Goal: Task Accomplishment & Management: Use online tool/utility

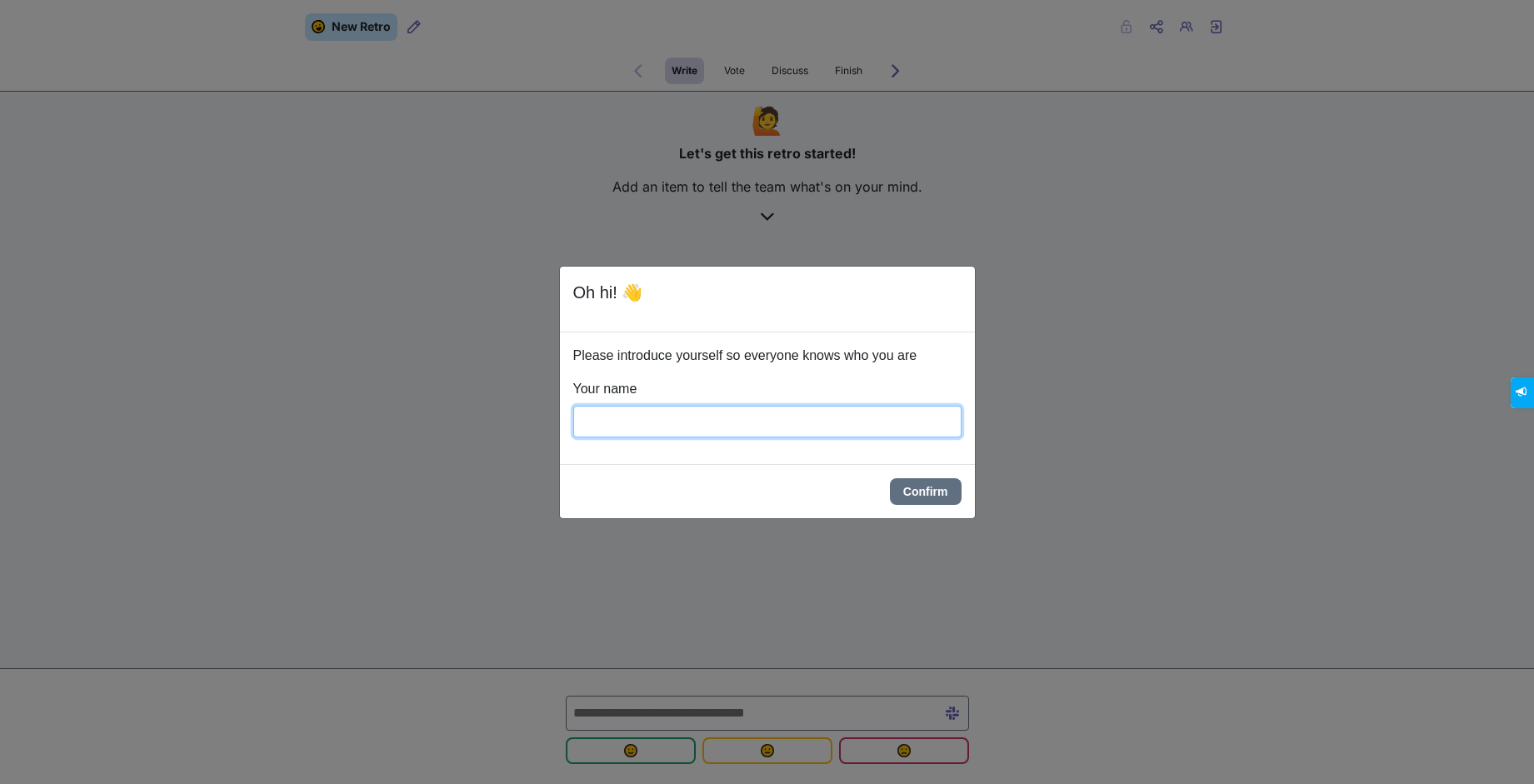
click at [696, 419] on input "Your name" at bounding box center [767, 422] width 389 height 32
type input "*******"
click at [896, 492] on button "Confirm" at bounding box center [926, 491] width 72 height 27
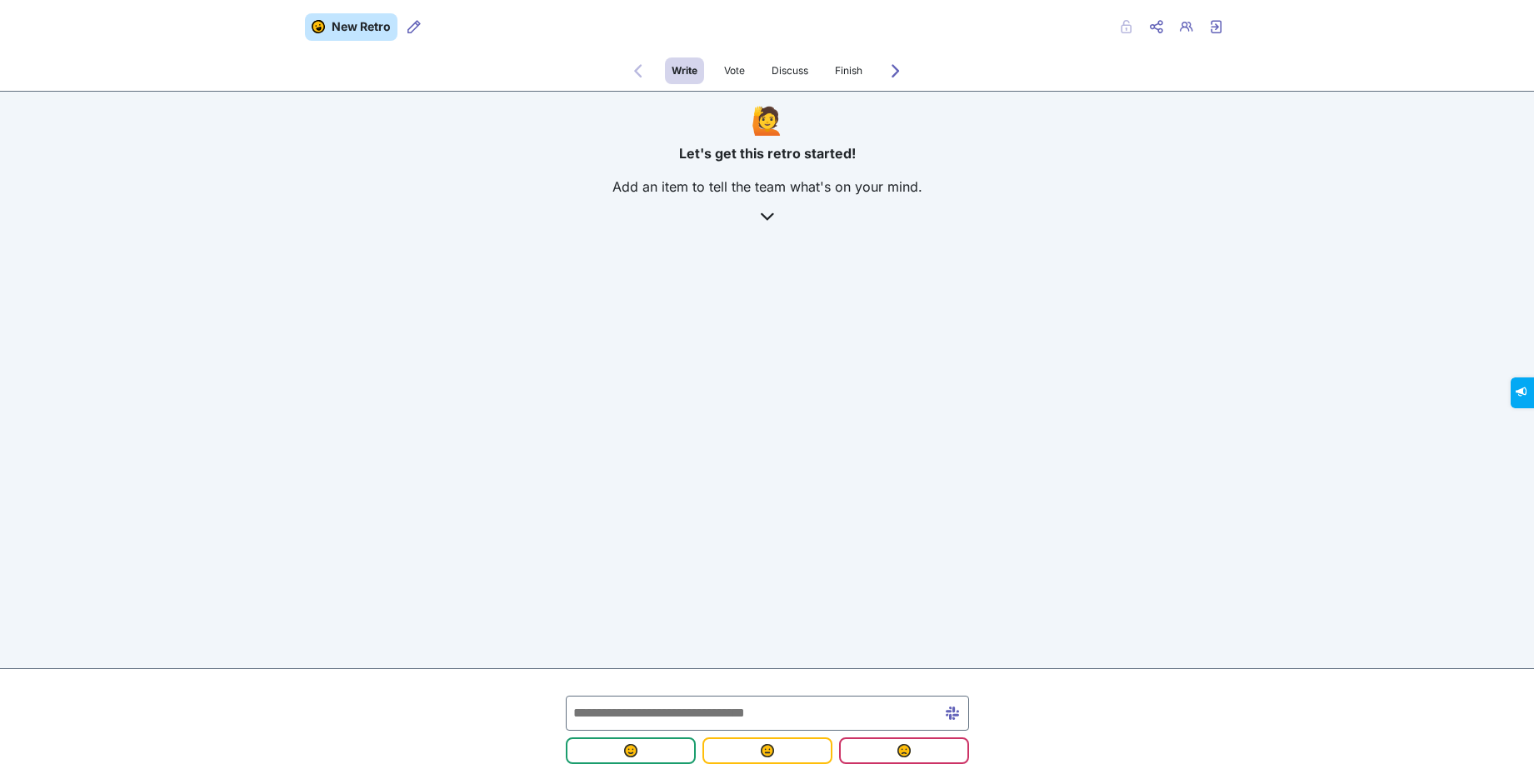
click at [764, 217] on icon at bounding box center [767, 216] width 13 height 13
click at [772, 262] on div "New Retro Retro users Private Share menu Copy Copy link Retro users Exit retro …" at bounding box center [767, 211] width 1534 height 423
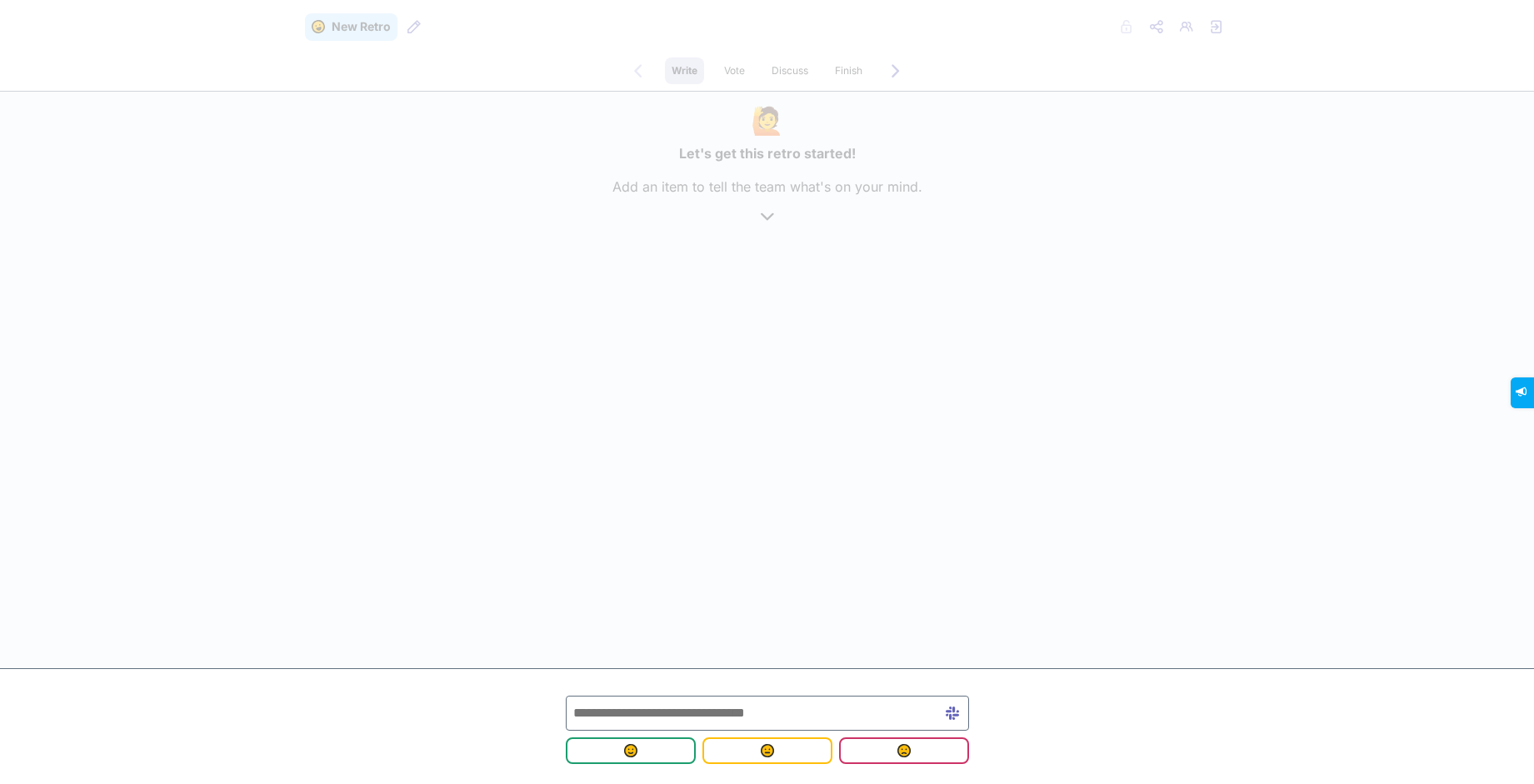
click at [681, 711] on input "text" at bounding box center [767, 713] width 404 height 35
type input "**********"
click at [651, 752] on span "submit" at bounding box center [631, 751] width 104 height 13
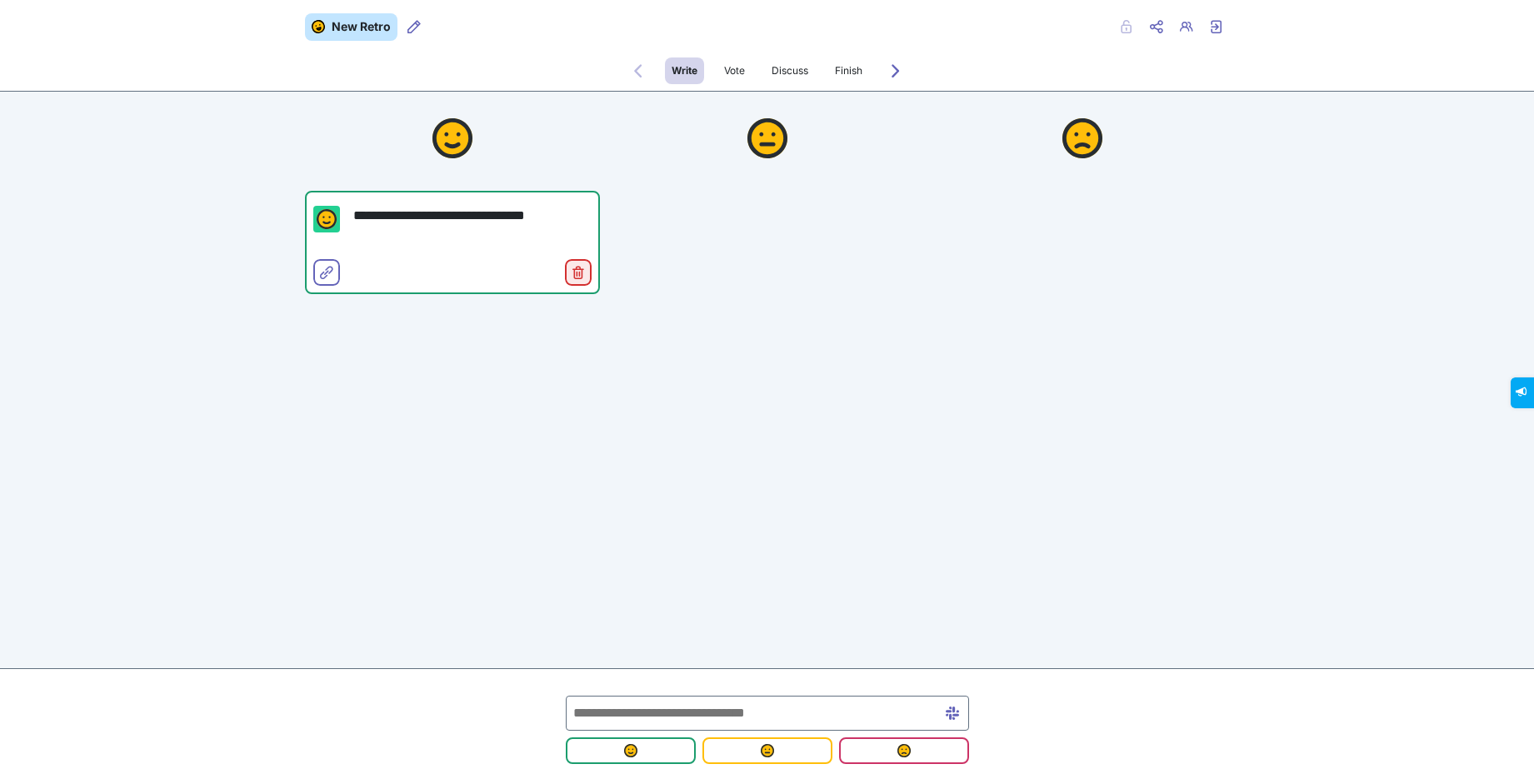
click at [586, 272] on button "Delete" at bounding box center [578, 272] width 27 height 27
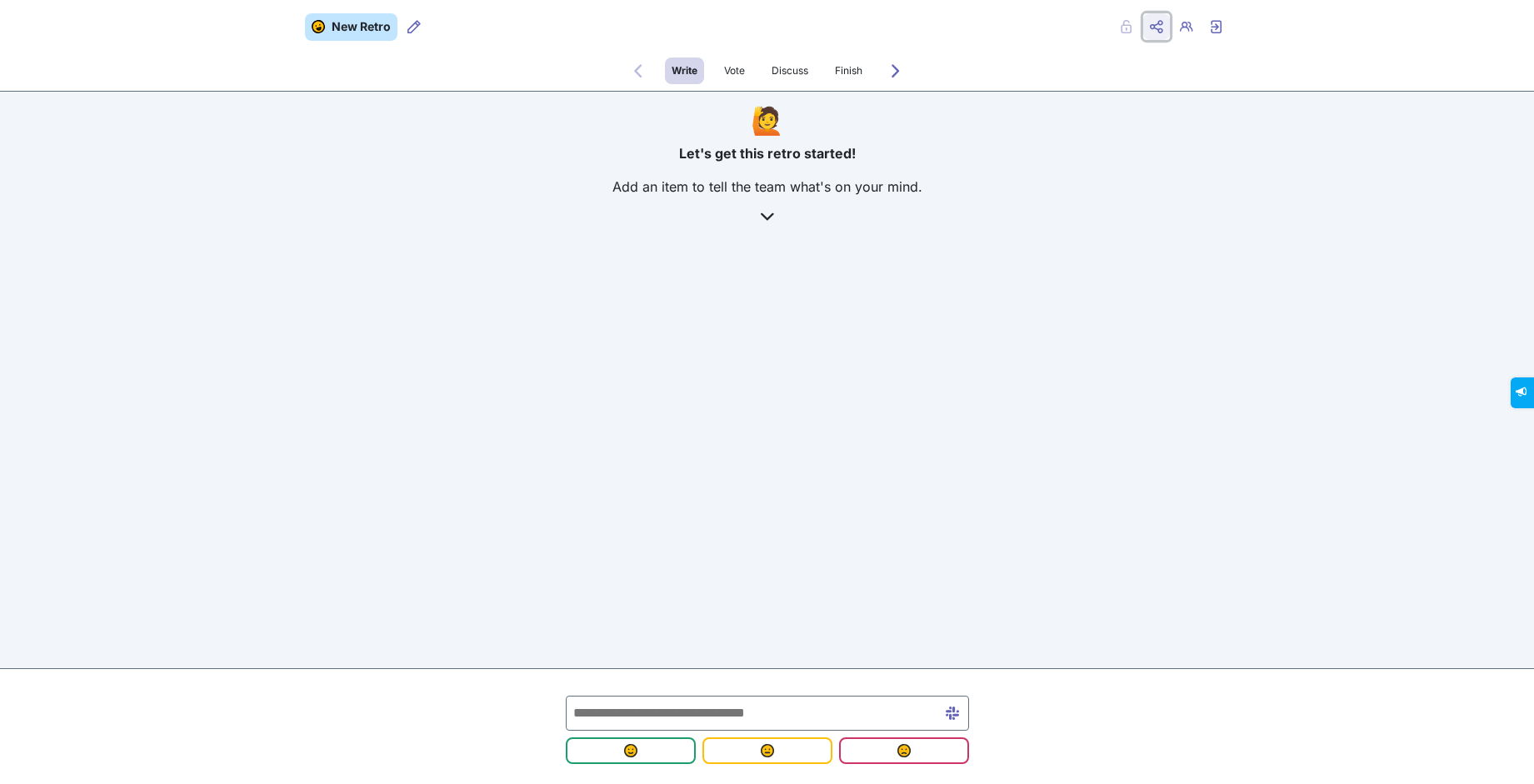
click at [1163, 32] on icon "Share menu" at bounding box center [1157, 27] width 13 height 13
click at [1120, 68] on span "Copy Copy link" at bounding box center [1103, 63] width 92 height 20
click at [423, 19] on button "Retro users" at bounding box center [415, 27] width 27 height 27
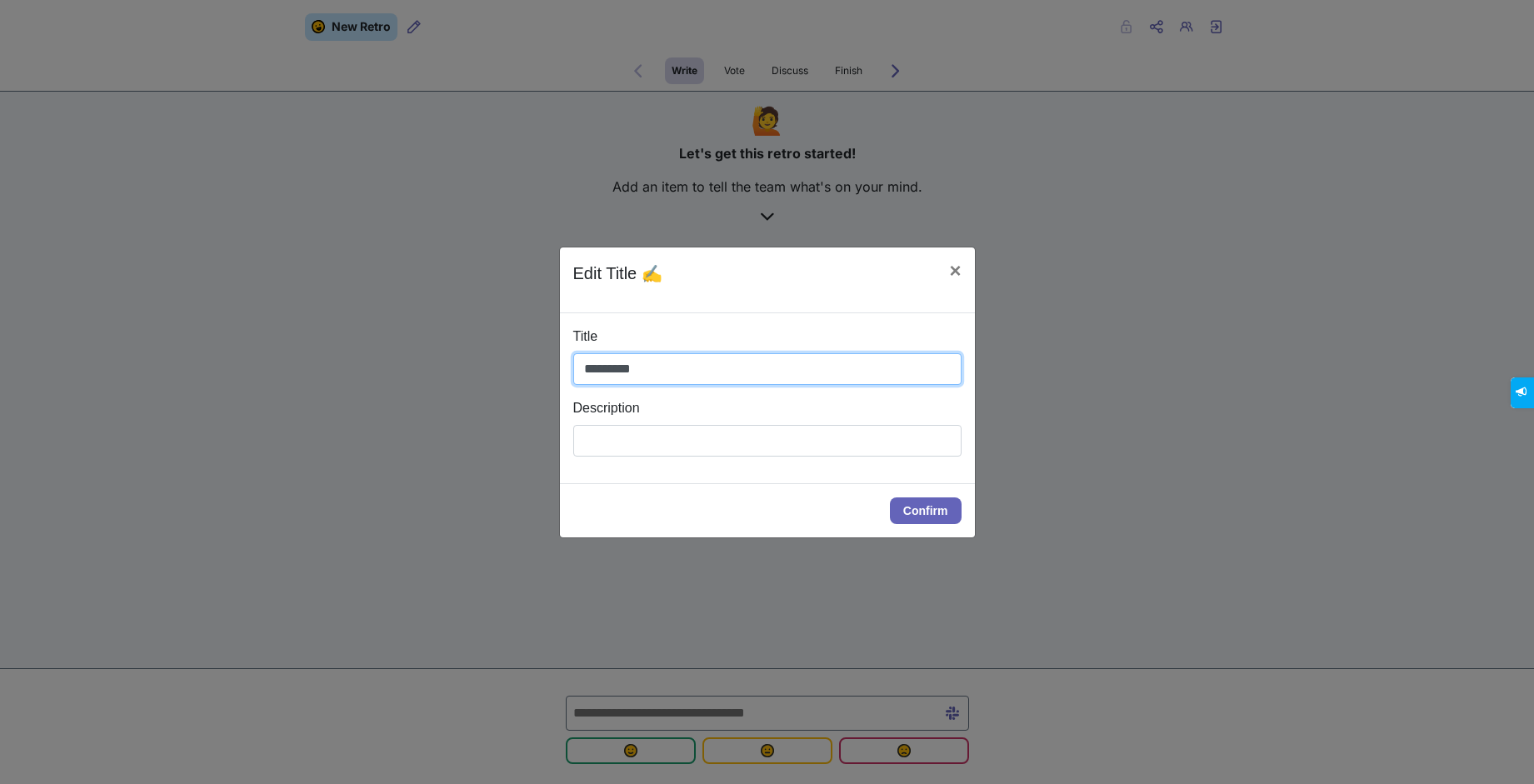
drag, startPoint x: 629, startPoint y: 376, endPoint x: 543, endPoint y: 375, distance: 86.0
click at [543, 375] on div "Edit Title ✍️ × Title ********* Description Confirm" at bounding box center [767, 392] width 1534 height 784
type input "**********"
click at [938, 509] on button "Confirm" at bounding box center [926, 511] width 72 height 27
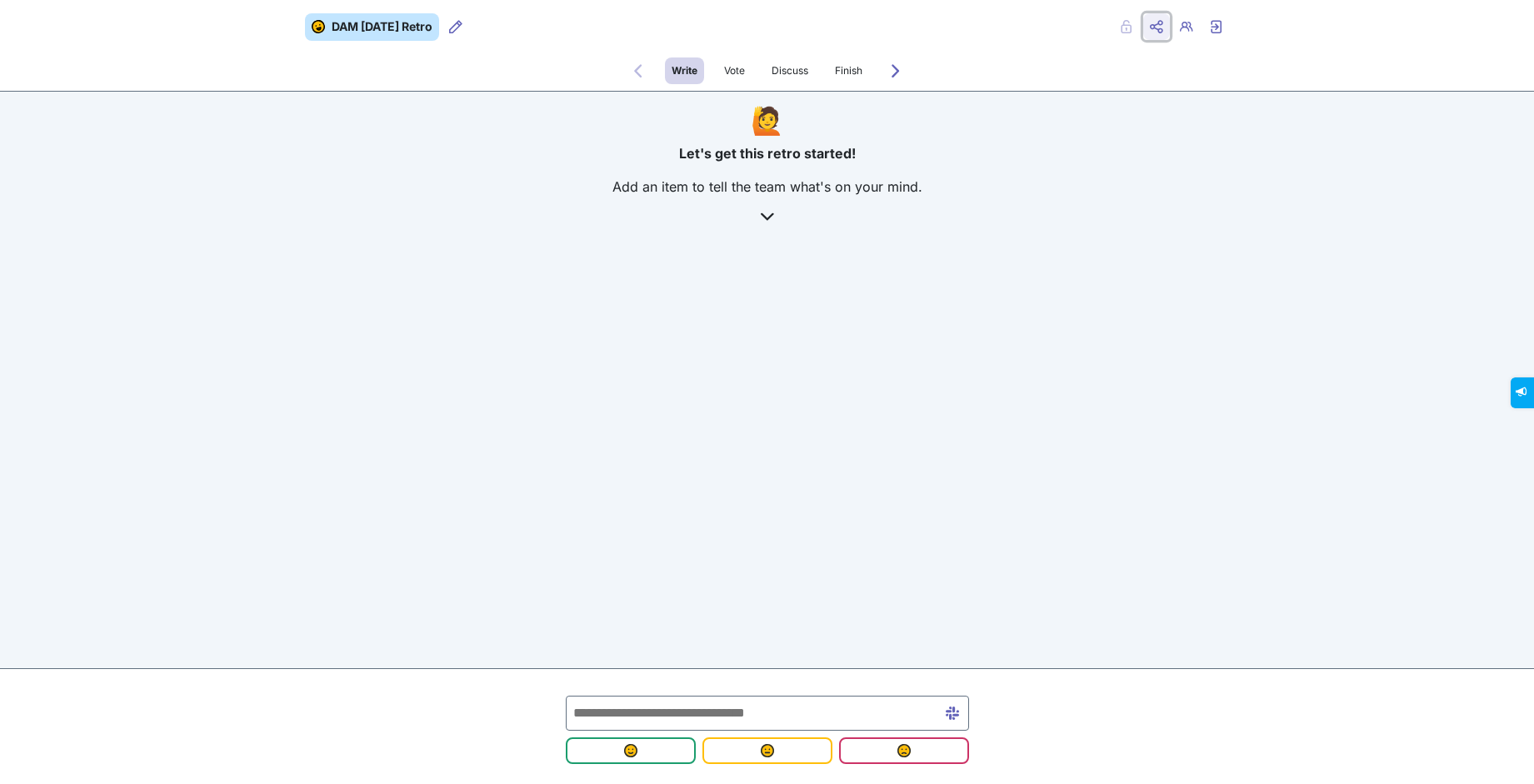
click at [1166, 30] on span "Share menu" at bounding box center [1157, 27] width 27 height 27
click at [1140, 64] on span "Copy Copy link" at bounding box center [1103, 63] width 92 height 20
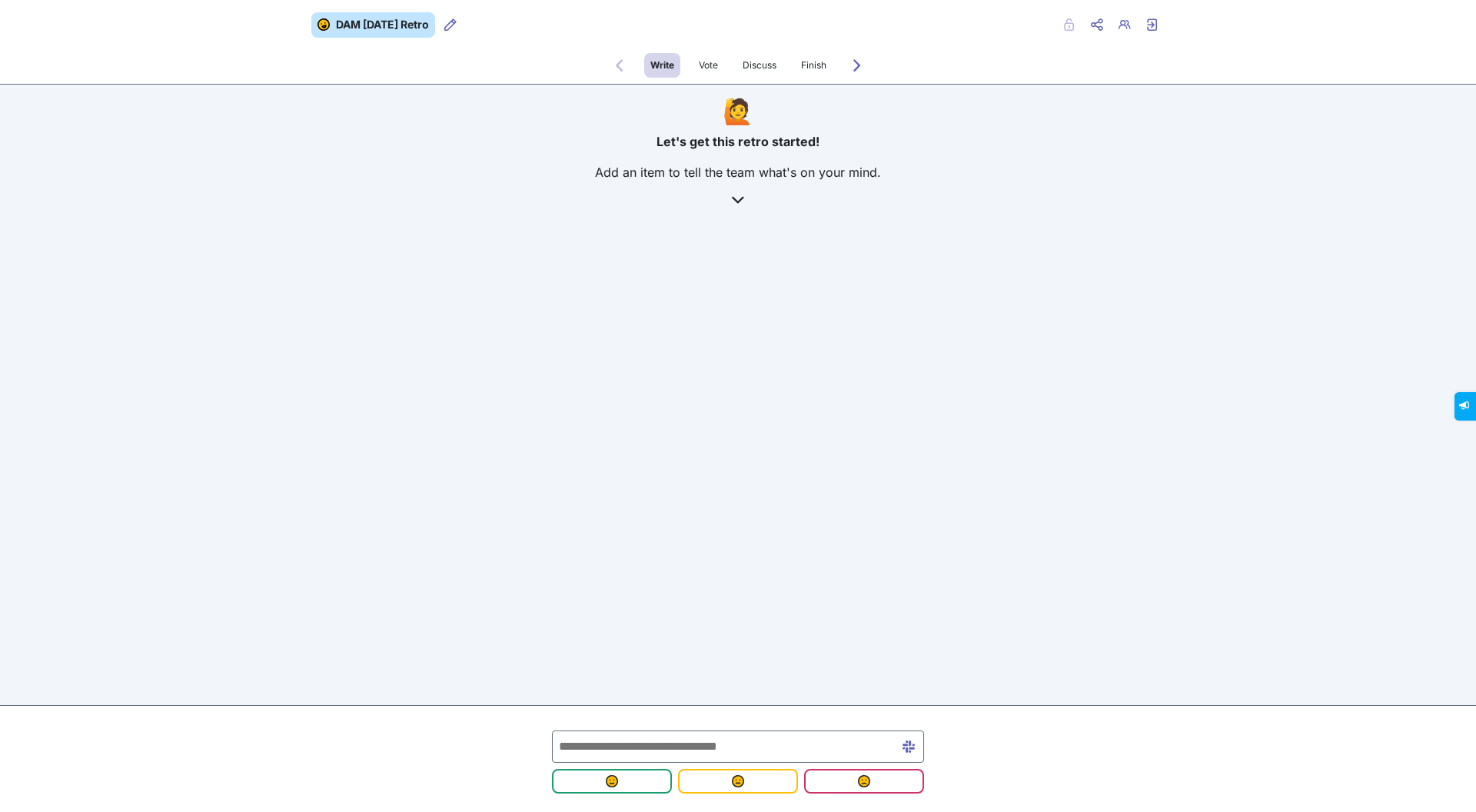
click at [712, 69] on span "Vote" at bounding box center [708, 66] width 19 height 12
click at [700, 63] on span "Vote" at bounding box center [708, 66] width 19 height 12
click at [848, 62] on button "Forwards to Vote" at bounding box center [858, 66] width 25 height 25
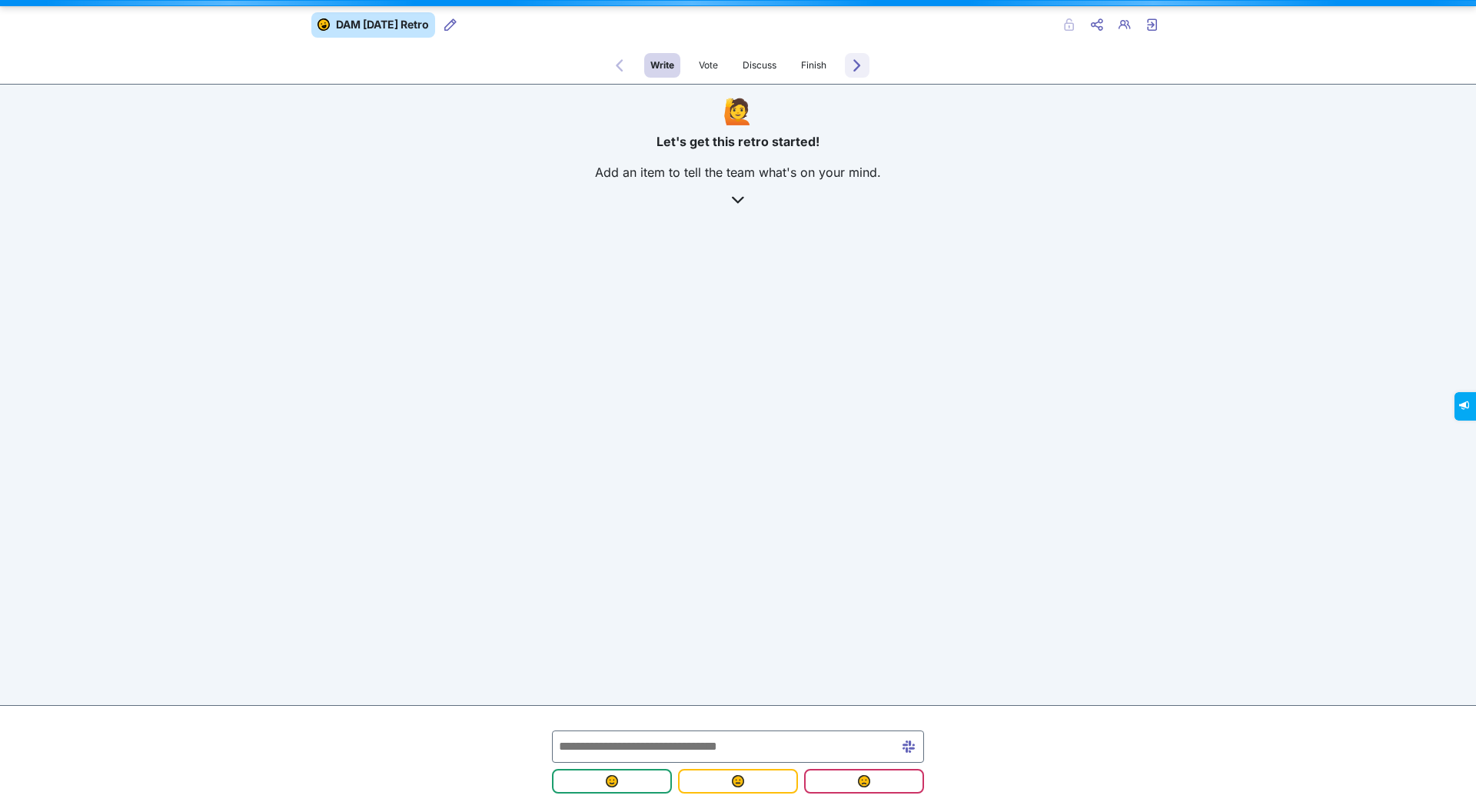
click at [859, 62] on icon "Forwards to Vote" at bounding box center [858, 66] width 12 height 12
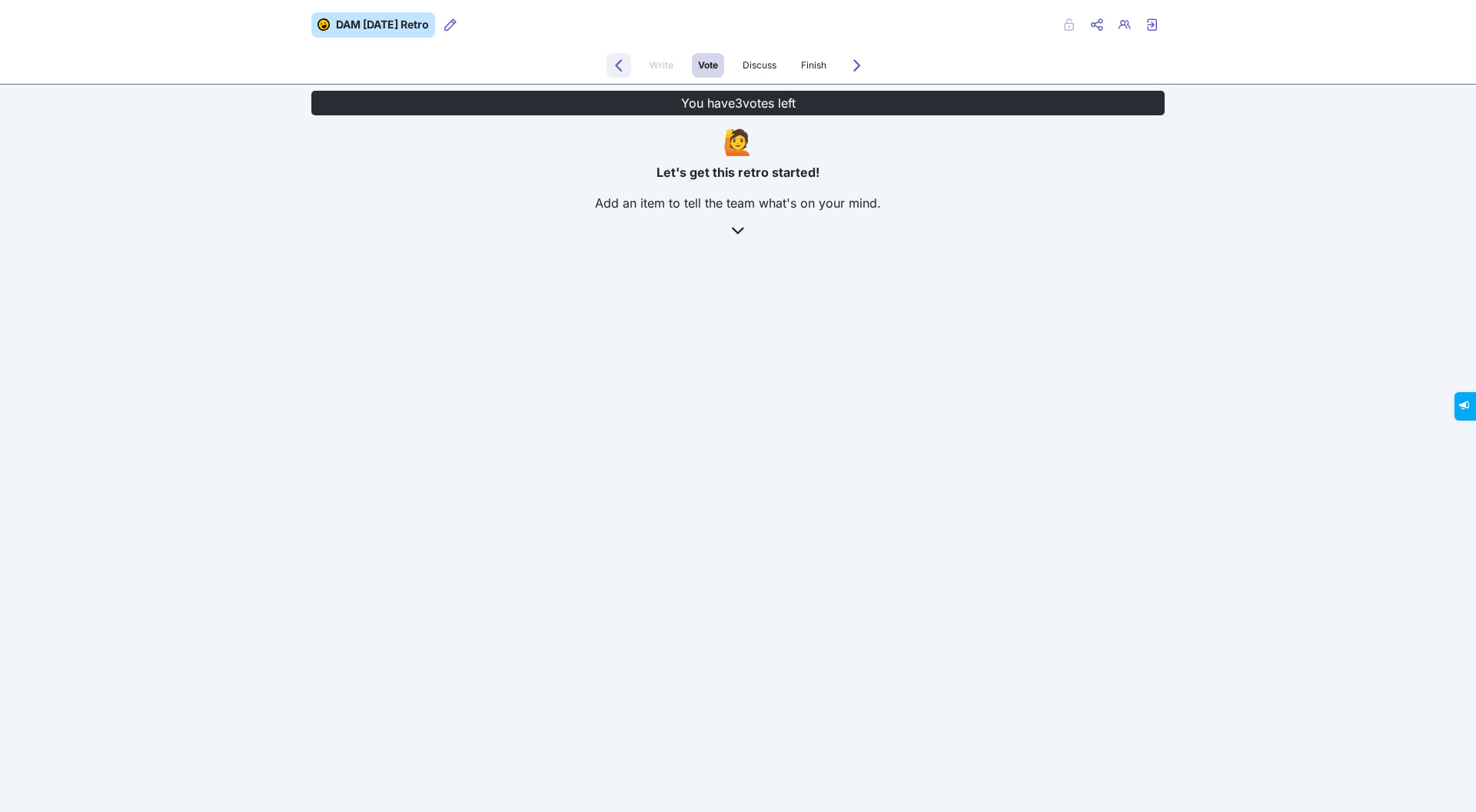
click at [615, 62] on icon "Back to Write" at bounding box center [619, 66] width 12 height 12
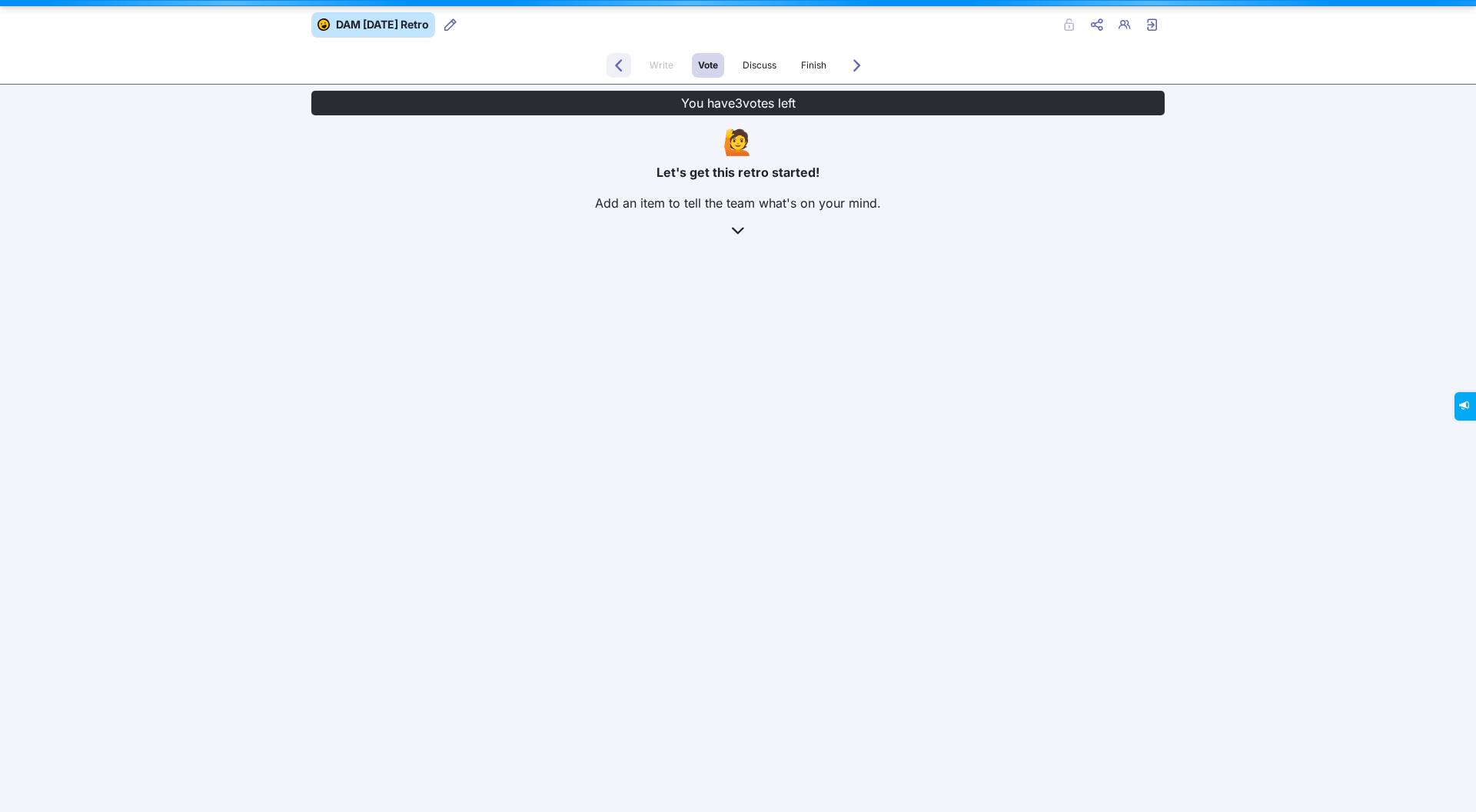
click at [616, 68] on icon "Back to Write" at bounding box center [619, 66] width 12 height 12
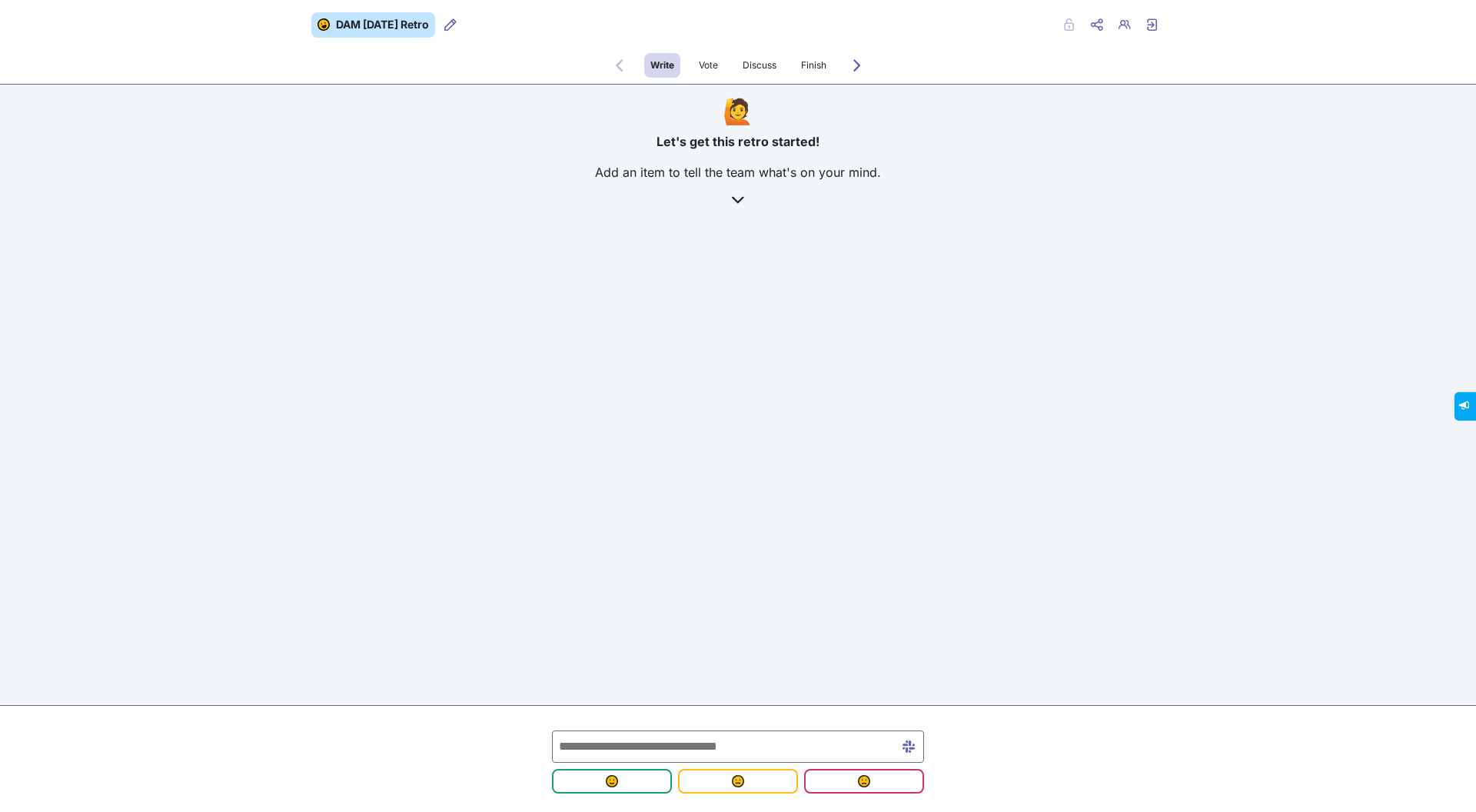
click at [736, 199] on icon at bounding box center [738, 200] width 12 height 12
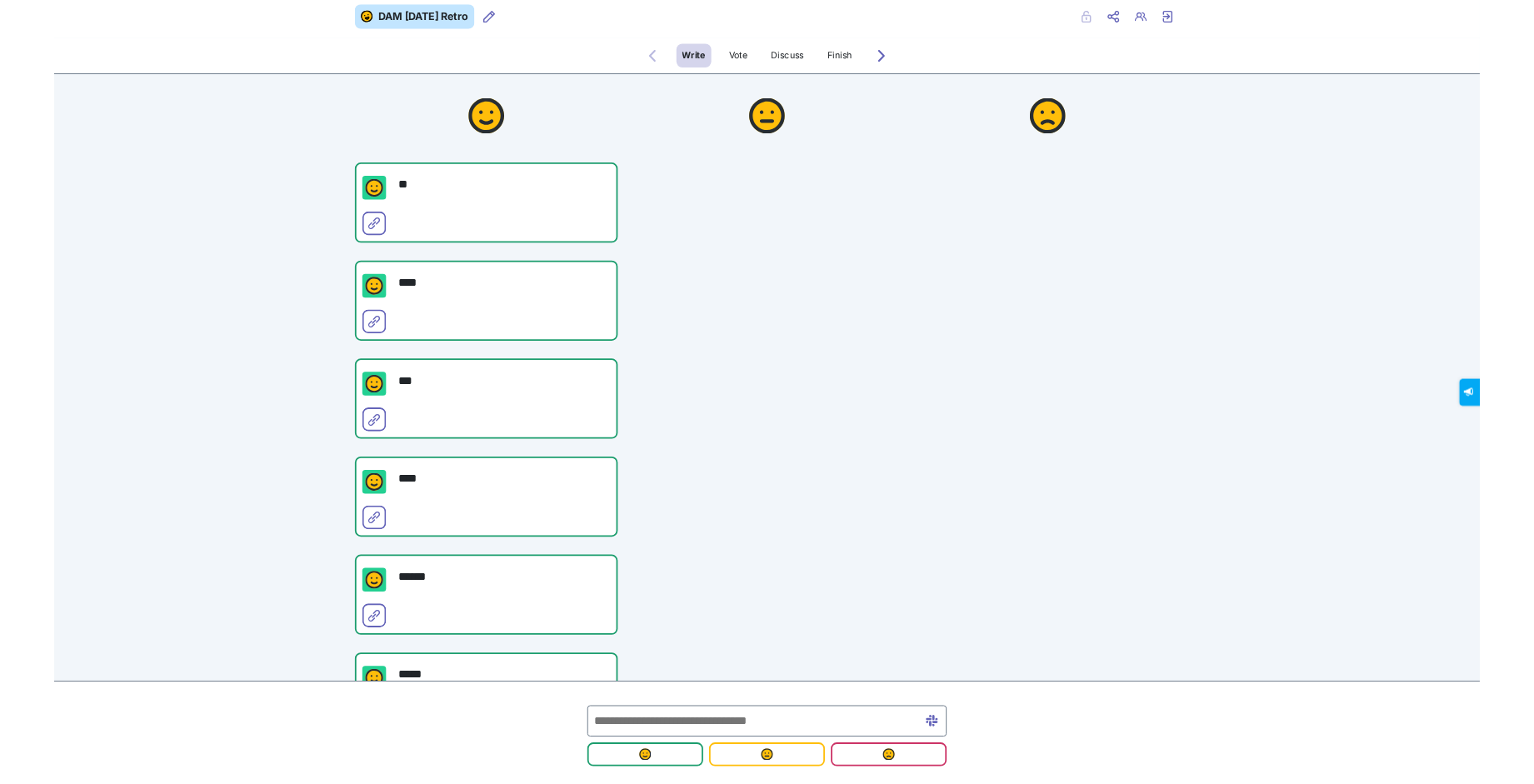
scroll to position [12, 0]
